Goal: Task Accomplishment & Management: Manage account settings

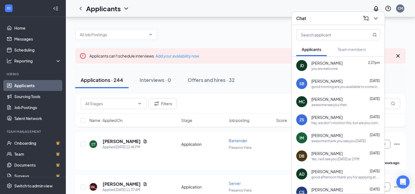
scroll to position [33, 0]
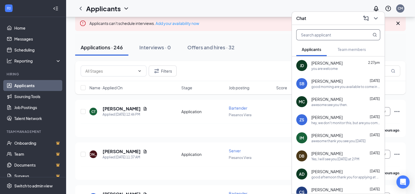
click at [325, 36] on input "text" at bounding box center [329, 35] width 65 height 10
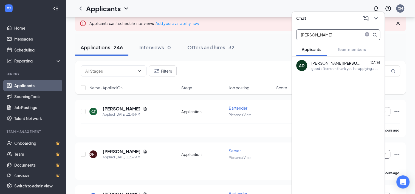
type input "domin"
click at [374, 18] on icon "ChevronDown" at bounding box center [376, 18] width 4 height 2
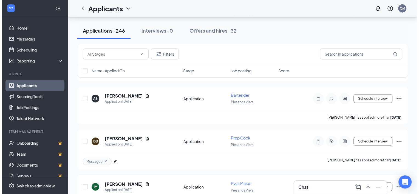
scroll to position [1536, 0]
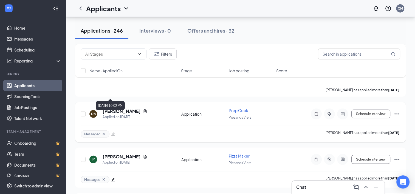
click at [112, 108] on h5 "[PERSON_NAME]" at bounding box center [122, 111] width 38 height 6
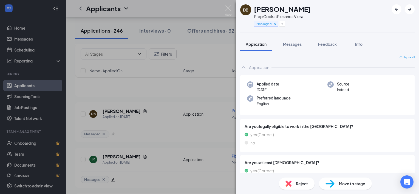
click at [220, 114] on div "DB [PERSON_NAME] Prep Cook at [GEOGRAPHIC_DATA] Viera Messaged Application Mess…" at bounding box center [209, 97] width 419 height 194
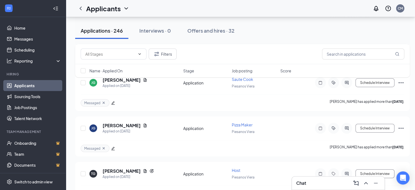
scroll to position [3457, 0]
